Goal: Task Accomplishment & Management: Use online tool/utility

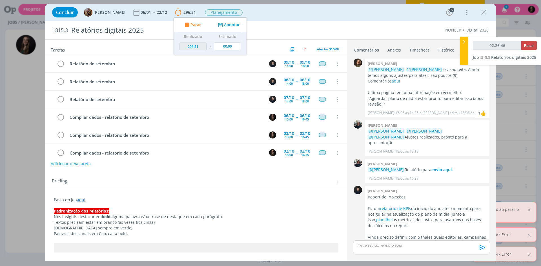
scroll to position [580, 0]
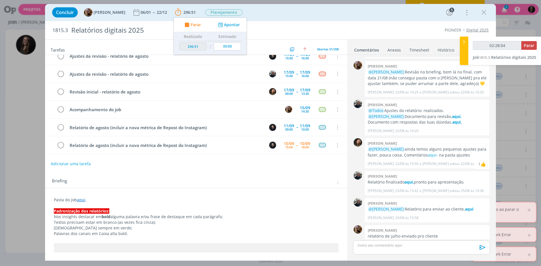
type input "02:28:05"
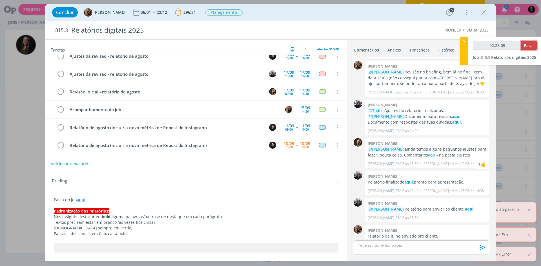
click at [529, 45] on span "Parar" at bounding box center [529, 45] width 10 height 5
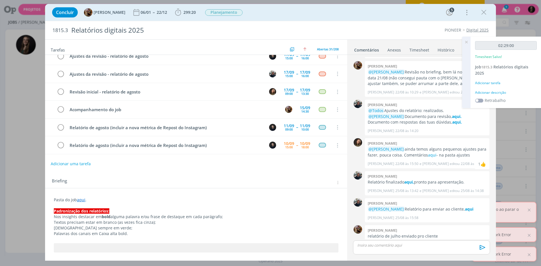
click at [490, 96] on div "02:29:00 Timesheet Salvo! Job 1815.3 Relatórios digitais 2025 Adicionar tarefa …" at bounding box center [506, 73] width 71 height 72
click at [492, 93] on div "Adicionar descrição" at bounding box center [506, 92] width 62 height 5
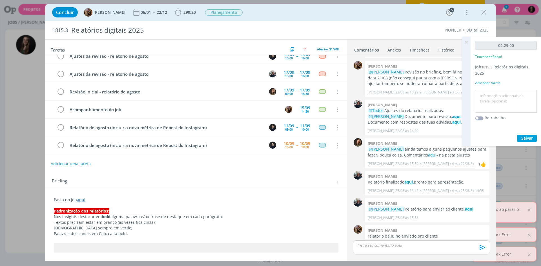
click at [492, 93] on textarea at bounding box center [506, 102] width 59 height 20
type textarea "compilar dados"
click at [517, 135] on button "Salvar" at bounding box center [527, 138] width 20 height 7
click at [467, 41] on icon at bounding box center [466, 42] width 10 height 11
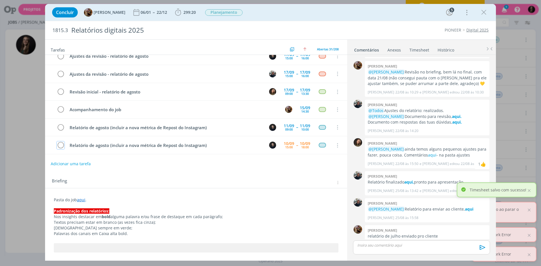
drag, startPoint x: 61, startPoint y: 144, endPoint x: 263, endPoint y: 178, distance: 205.3
click at [263, 178] on div "Tarefas Usar Job de template Criar template a partir deste job Visualizar Templ…" at bounding box center [196, 148] width 302 height 217
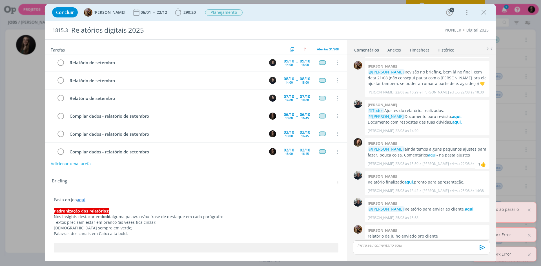
scroll to position [0, 0]
drag, startPoint x: 487, startPoint y: 12, endPoint x: 297, endPoint y: 74, distance: 199.4
click at [487, 12] on icon "dialog" at bounding box center [484, 12] width 8 height 8
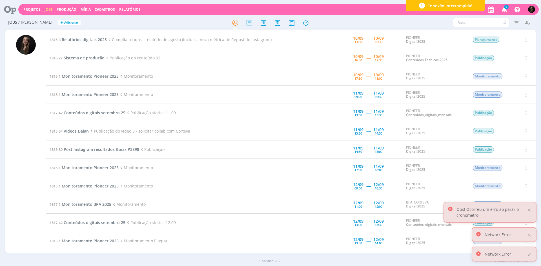
click at [97, 59] on span "Sistema de produção" at bounding box center [84, 57] width 41 height 5
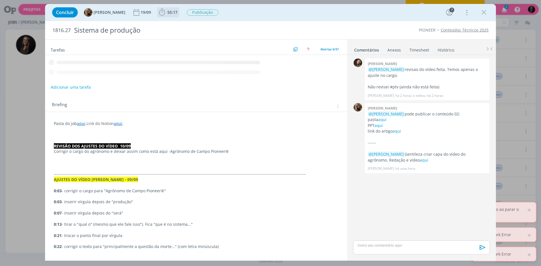
click at [174, 10] on span "55:17" at bounding box center [172, 12] width 10 height 5
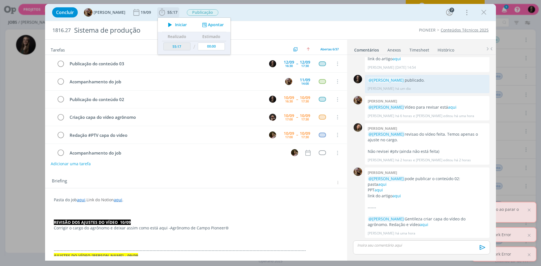
scroll to position [8, 0]
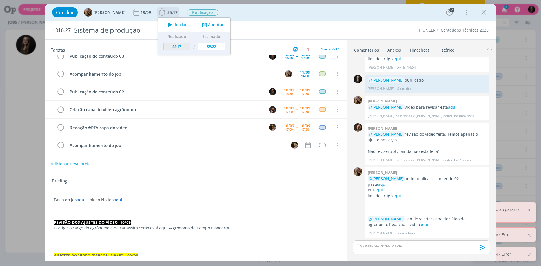
click at [175, 24] on icon "dialog" at bounding box center [170, 24] width 10 height 7
click at [486, 10] on icon "dialog" at bounding box center [484, 12] width 8 height 8
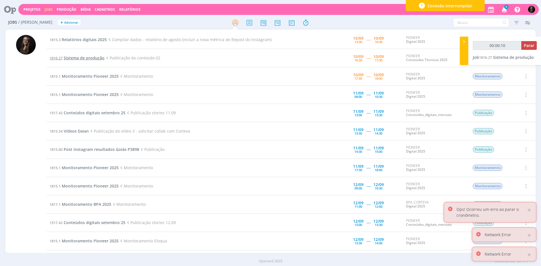
click at [94, 56] on span "Sistema de produção" at bounding box center [84, 57] width 41 height 5
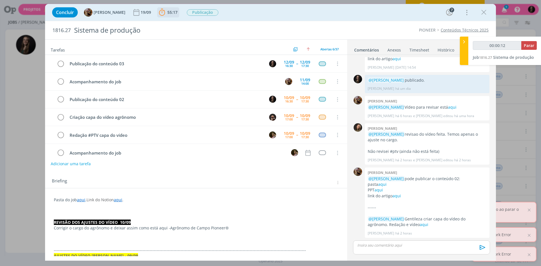
scroll to position [8, 0]
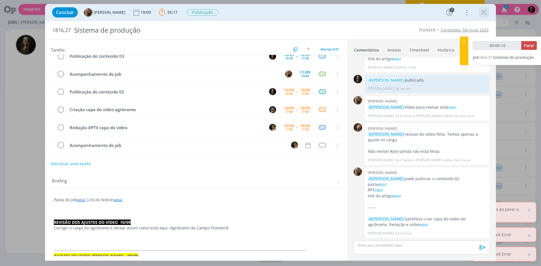
click at [480, 11] on icon "dialog" at bounding box center [484, 12] width 8 height 8
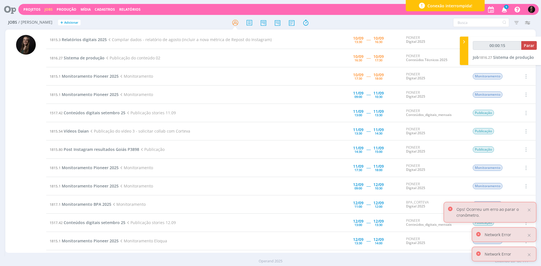
click at [90, 37] on td "1815.3 Relatórios digitais 2025 Compilar dados - relatório de agosto (incluir a…" at bounding box center [173, 40] width 254 height 18
click at [95, 39] on span "Relatórios digitais 2025" at bounding box center [84, 39] width 45 height 5
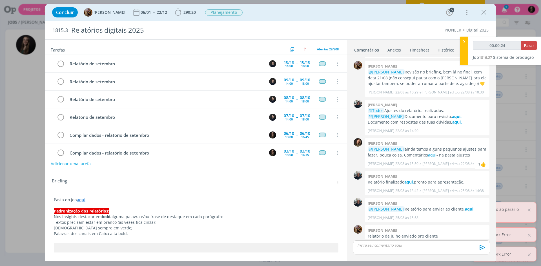
scroll to position [418, 0]
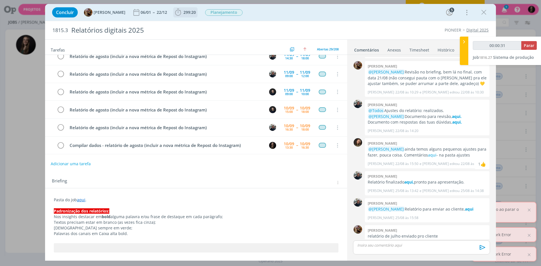
click at [197, 10] on span "299:20" at bounding box center [185, 12] width 23 height 8
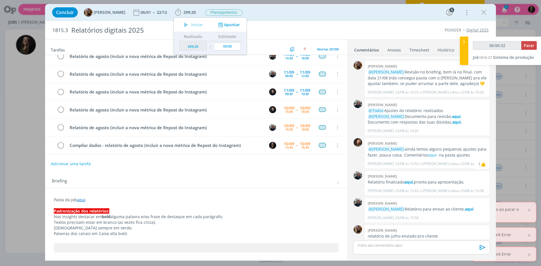
click at [300, 20] on div "Concluir [PERSON_NAME] 06/01 -- 22/12 299:20 Iniciar Apontar Data * [DATE] Hora…" at bounding box center [270, 12] width 451 height 17
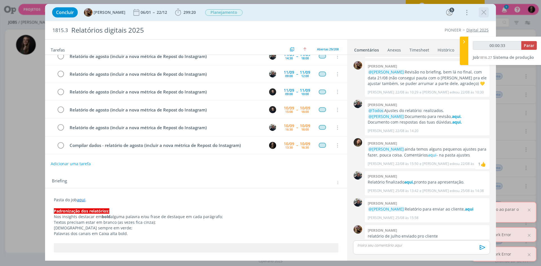
click at [486, 12] on icon "dialog" at bounding box center [484, 12] width 8 height 8
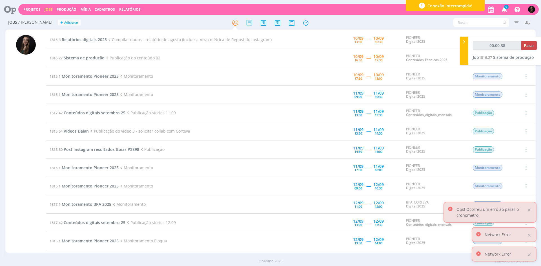
click at [91, 43] on td "1815.3 Relatórios digitais 2025 Compilar dados - relatório de agosto (incluir a…" at bounding box center [173, 40] width 254 height 18
click at [91, 42] on td "1815.3 Relatórios digitais 2025 Compilar dados - relatório de agosto (incluir a…" at bounding box center [173, 40] width 254 height 18
click at [97, 40] on span "Relatórios digitais 2025" at bounding box center [84, 39] width 45 height 5
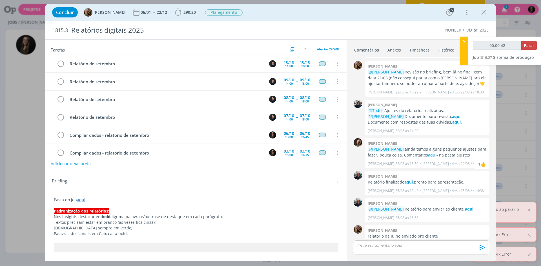
scroll to position [418, 0]
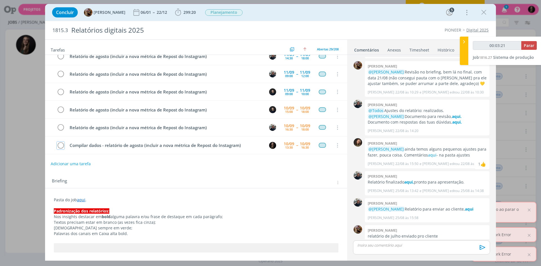
click at [61, 146] on icon "dialog" at bounding box center [61, 146] width 8 height 8
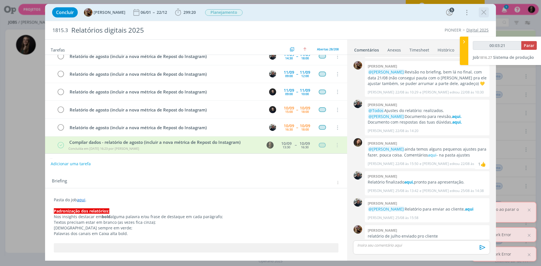
click at [483, 13] on icon "dialog" at bounding box center [484, 12] width 8 height 8
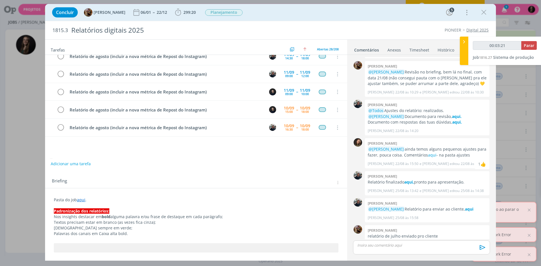
type input "00:03:22"
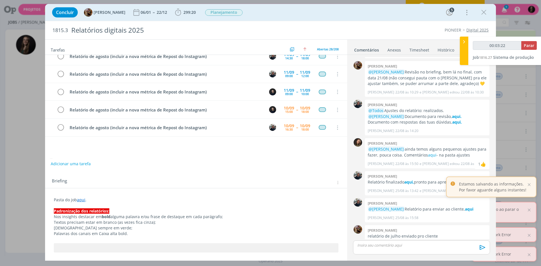
click at [463, 41] on icon at bounding box center [464, 42] width 6 height 6
click at [489, 11] on div at bounding box center [270, 133] width 541 height 266
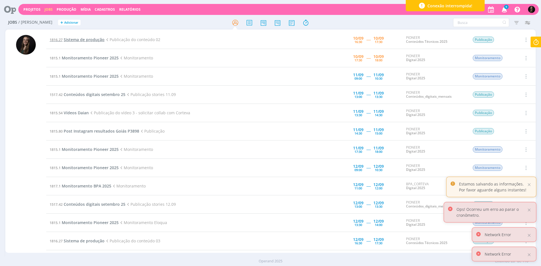
click at [85, 39] on span "Sistema de produção" at bounding box center [84, 39] width 41 height 5
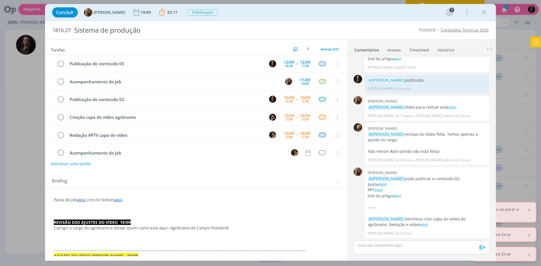
scroll to position [8, 0]
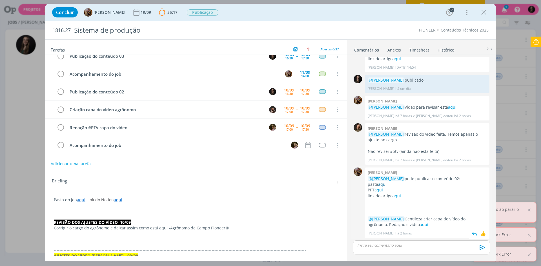
click at [385, 185] on link "aqui" at bounding box center [382, 184] width 8 height 5
drag, startPoint x: 381, startPoint y: 189, endPoint x: 379, endPoint y: 185, distance: 4.6
click at [381, 189] on link "aqui" at bounding box center [379, 189] width 8 height 5
click at [393, 194] on link "aqui" at bounding box center [397, 195] width 8 height 5
click at [382, 185] on link "aqui" at bounding box center [382, 184] width 8 height 5
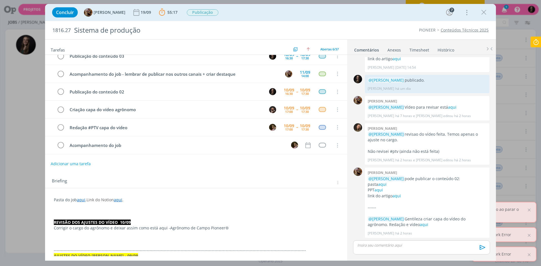
click at [384, 250] on div "dialog" at bounding box center [421, 248] width 137 height 14
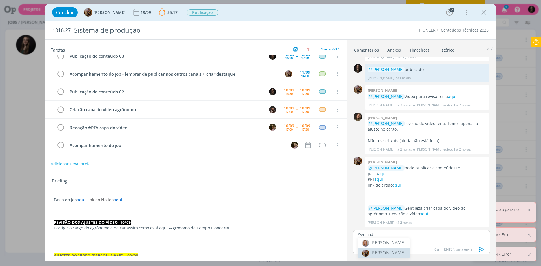
click at [398, 253] on body "Projetos Jobs Produção [GEOGRAPHIC_DATA] Cadastros Relatórios 9 Notificações Ce…" at bounding box center [270, 133] width 541 height 266
click at [397, 237] on p "@Amand" at bounding box center [422, 234] width 128 height 5
click at [388, 251] on span "[PERSON_NAME]" at bounding box center [388, 253] width 35 height 6
click at [481, 252] on icon "dialog" at bounding box center [482, 250] width 8 height 8
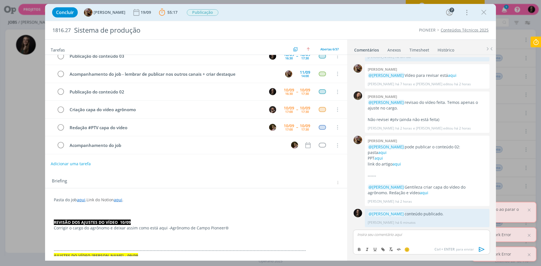
click at [537, 41] on icon at bounding box center [536, 42] width 10 height 11
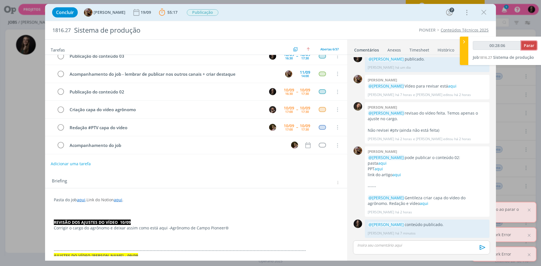
click at [530, 48] on button "Parar" at bounding box center [529, 45] width 16 height 9
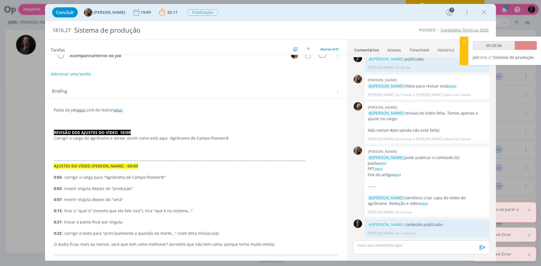
scroll to position [0, 0]
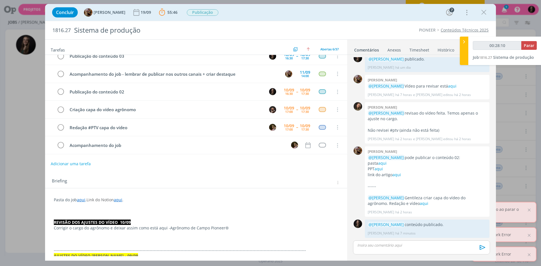
type input "00:29:00"
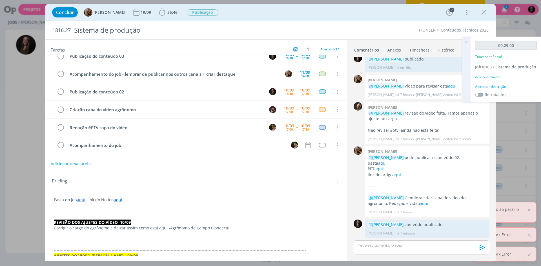
click at [492, 89] on div "Adicionar descrição" at bounding box center [506, 86] width 62 height 5
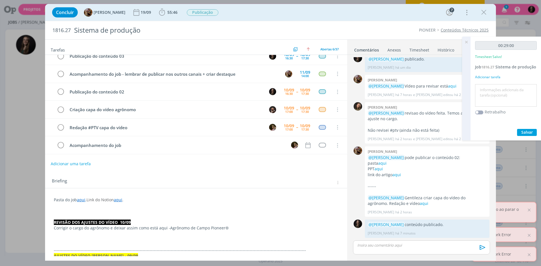
click at [492, 91] on textarea at bounding box center [506, 96] width 59 height 20
type textarea "m"
type textarea "publicar"
click at [517, 129] on button "Salvar" at bounding box center [527, 132] width 20 height 7
click at [467, 43] on icon at bounding box center [466, 42] width 10 height 11
